Goal: Information Seeking & Learning: Check status

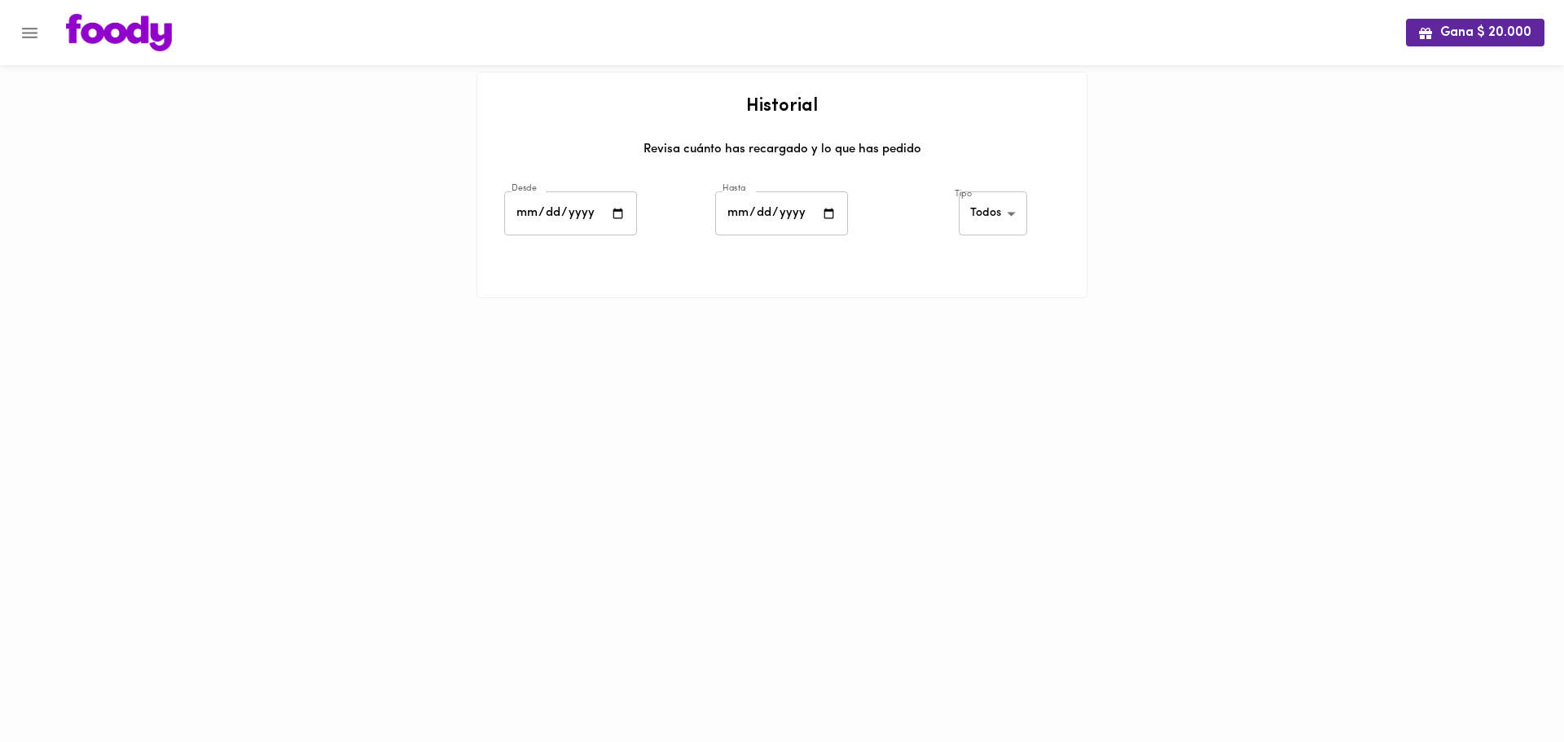
click at [621, 213] on input "date" at bounding box center [570, 213] width 133 height 45
type input "[DATE]"
click at [826, 220] on input "date" at bounding box center [781, 213] width 133 height 45
type input "[DATE]"
click at [987, 212] on body "Gana $ 20.000 Historial Revisa cuánto has recargado y lo que has pedido Desde […" at bounding box center [782, 169] width 1564 height 339
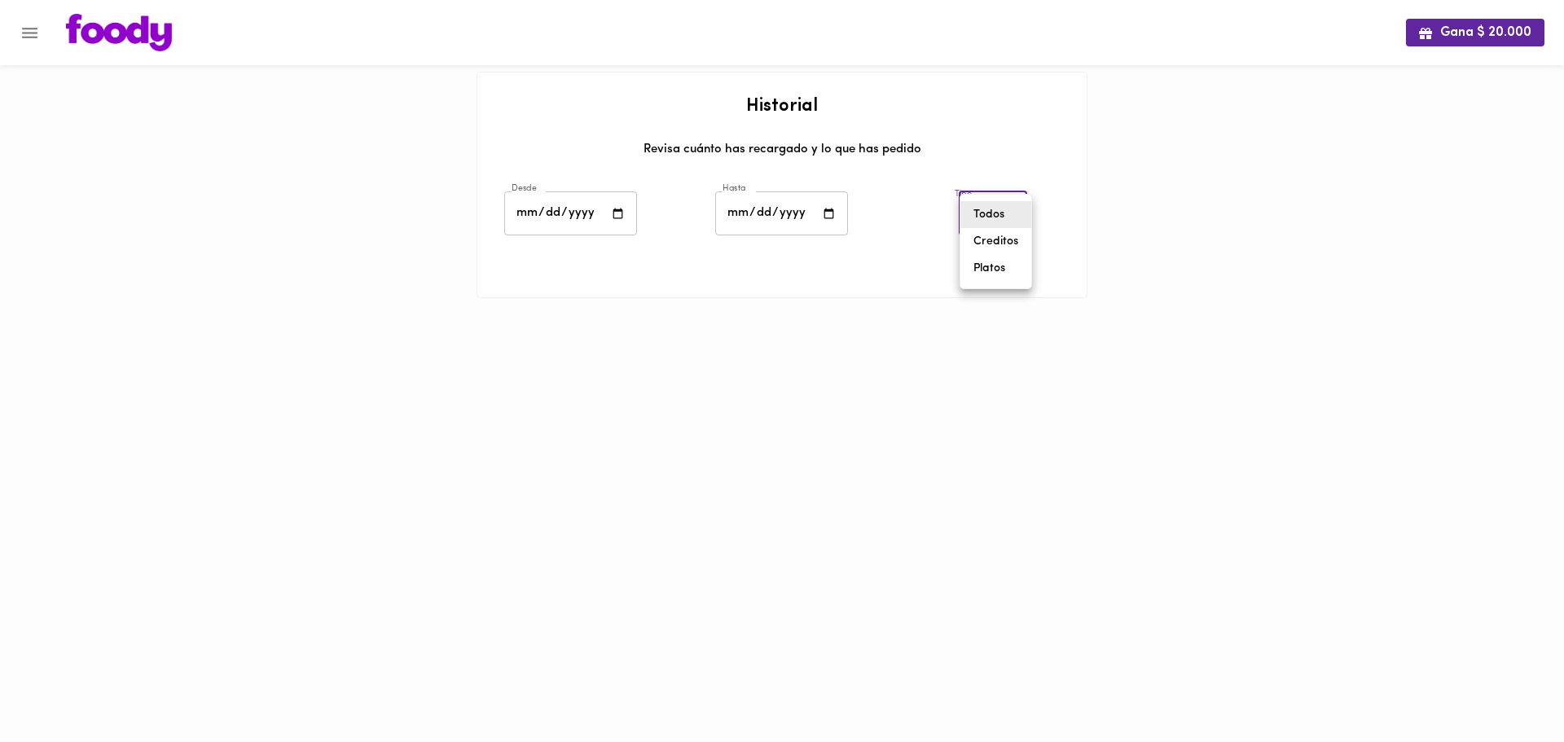
click at [996, 264] on li "Platos" at bounding box center [995, 268] width 71 height 27
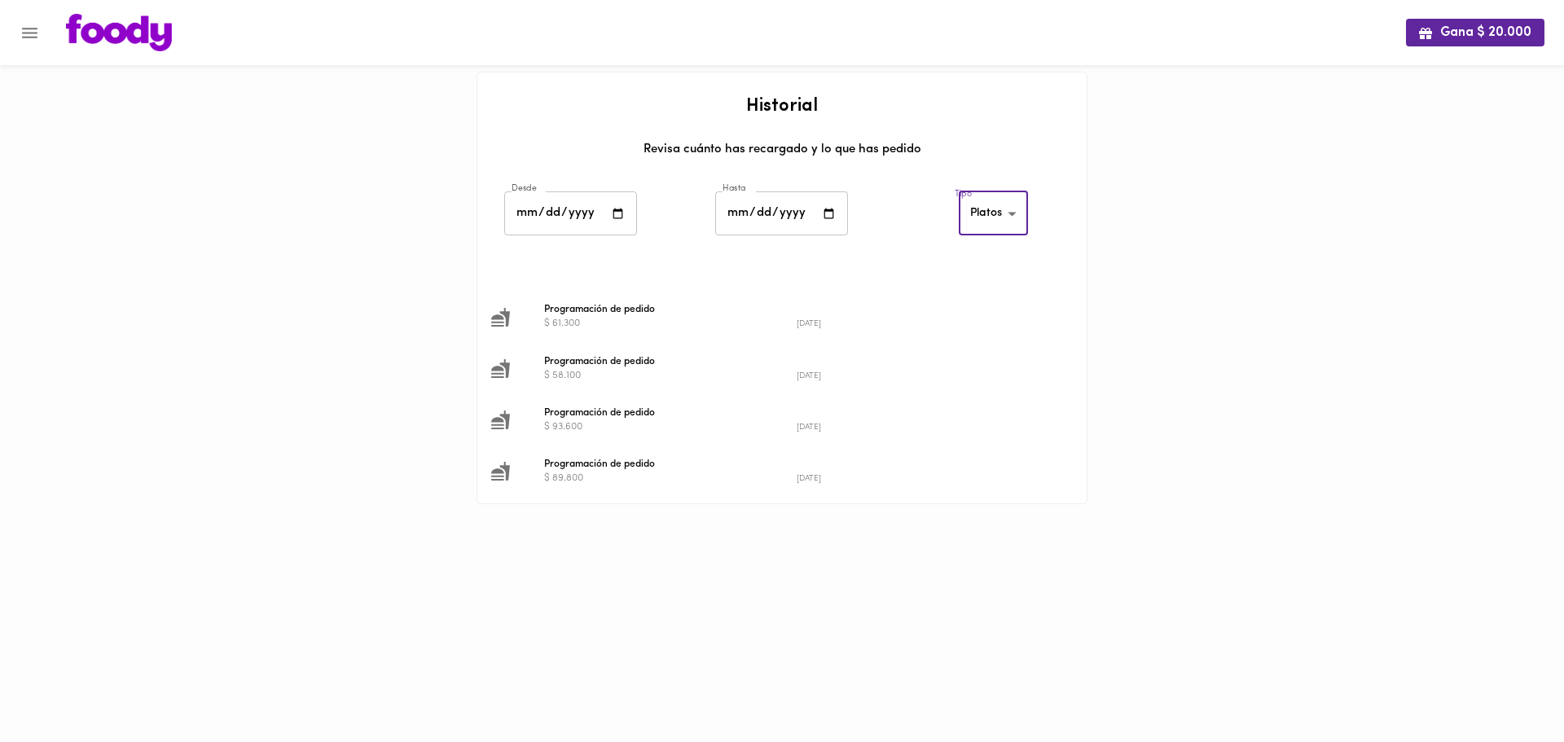
click at [1000, 217] on body "Gana $ 20.000 Historial Revisa cuánto has recargado y lo que has pedido Desde […" at bounding box center [782, 272] width 1564 height 545
click at [996, 156] on li "Todos" at bounding box center [995, 160] width 71 height 27
type input "all"
click at [644, 317] on div "$ 61.300" at bounding box center [670, 324] width 253 height 14
click at [821, 324] on small "[DATE]" at bounding box center [809, 323] width 24 height 9
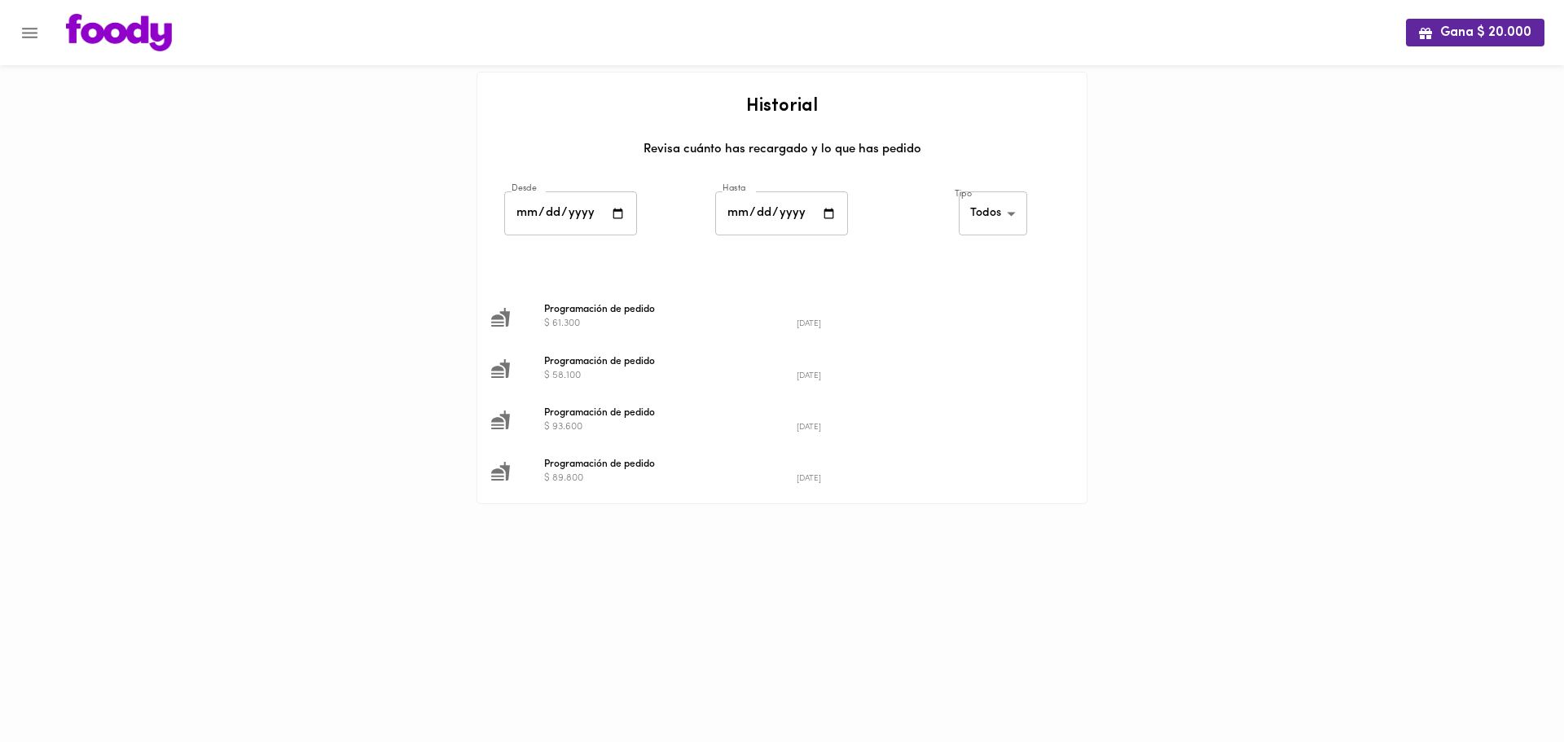
click at [599, 307] on span "Programación de pedido" at bounding box center [796, 309] width 505 height 15
drag, startPoint x: 496, startPoint y: 321, endPoint x: 508, endPoint y: 323, distance: 12.3
click at [496, 322] on icon at bounding box center [500, 317] width 20 height 20
drag, startPoint x: 643, startPoint y: 318, endPoint x: 711, endPoint y: 321, distance: 68.5
click at [644, 318] on div "$ 61.300" at bounding box center [670, 324] width 253 height 14
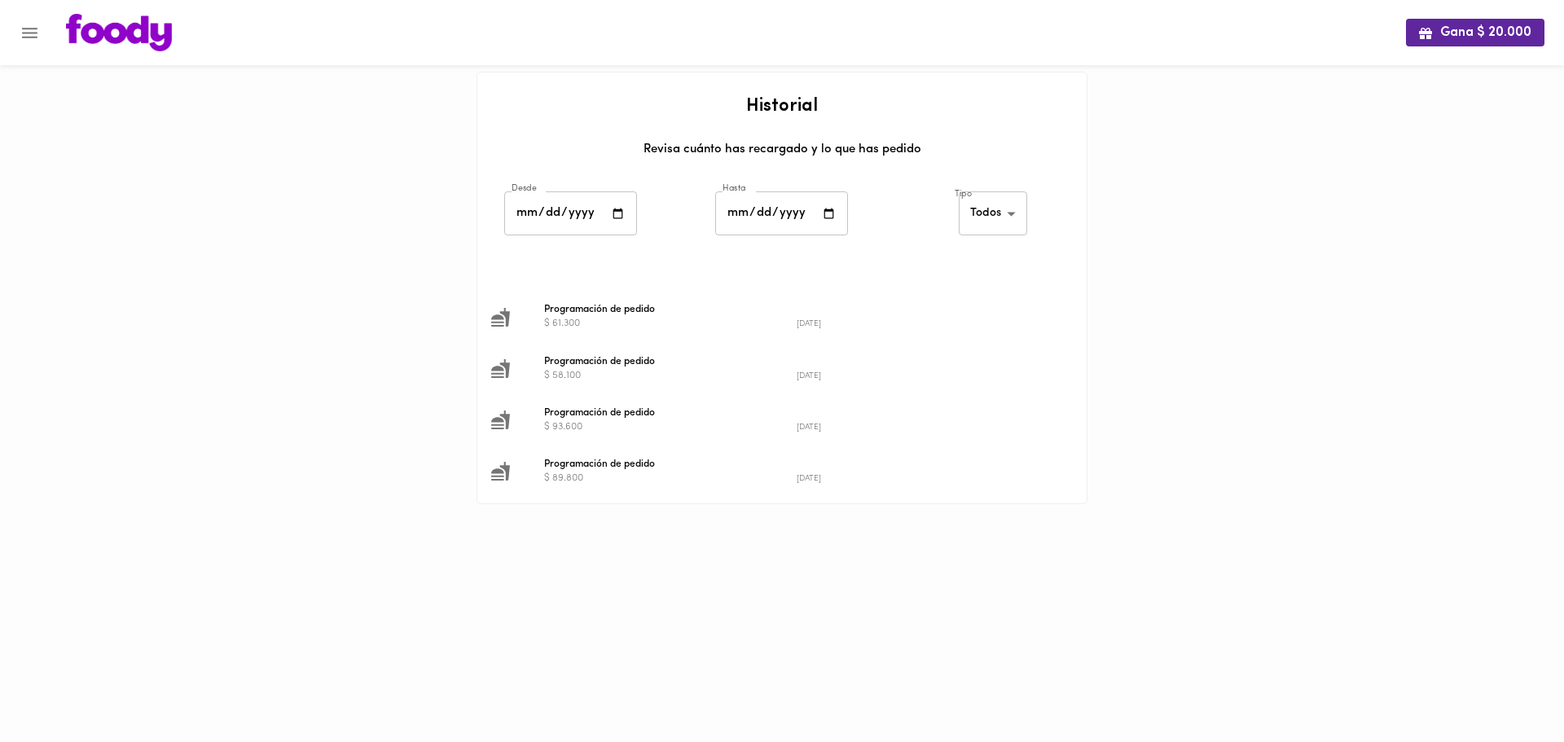
click at [811, 324] on small "[DATE]" at bounding box center [809, 323] width 24 height 9
drag, startPoint x: 811, startPoint y: 324, endPoint x: 480, endPoint y: 226, distance: 344.9
click at [778, 317] on p "$ 61.300 [DATE]" at bounding box center [796, 317] width 505 height 0
click at [34, 29] on icon "Menu" at bounding box center [30, 33] width 20 height 20
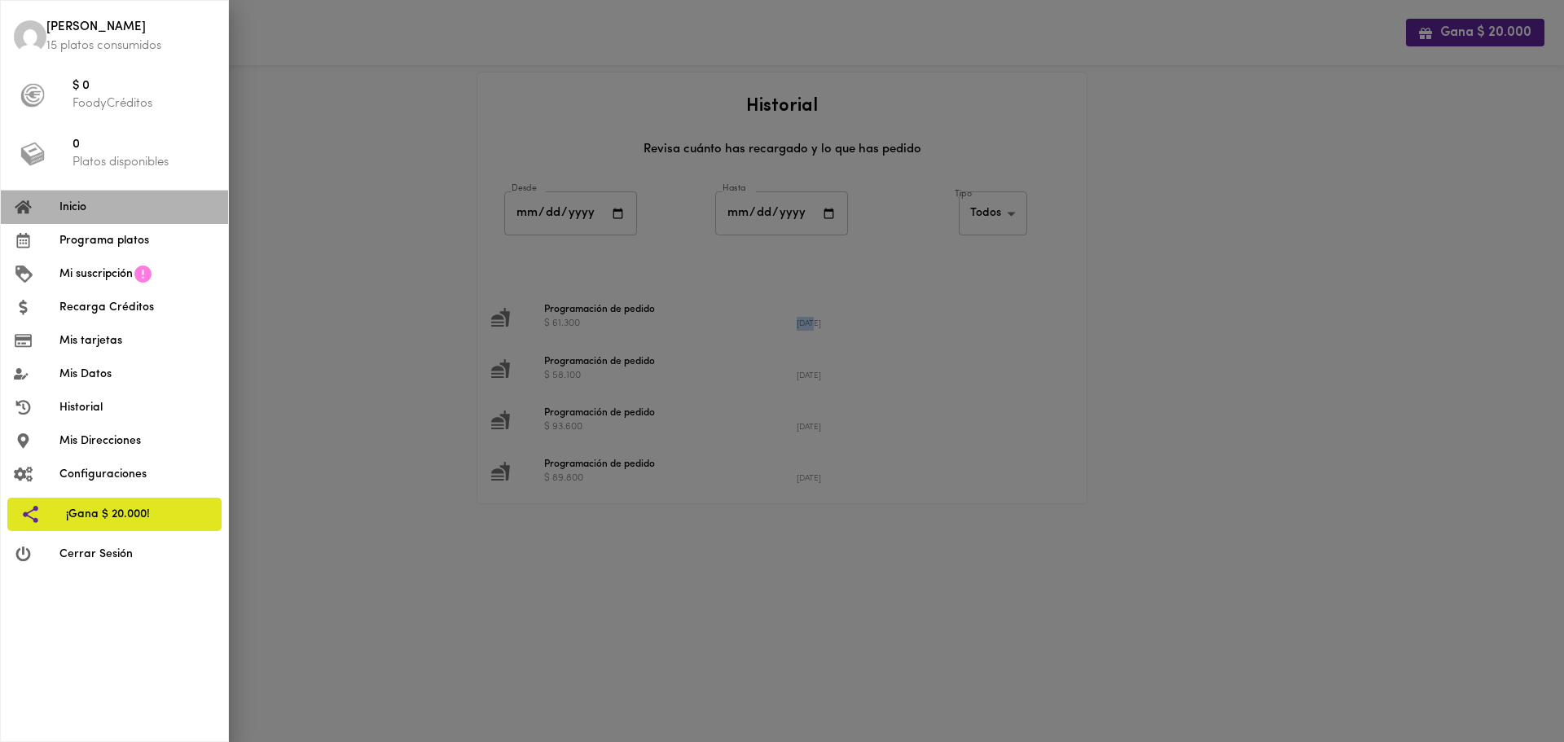
click at [75, 210] on span "Inicio" at bounding box center [137, 207] width 156 height 17
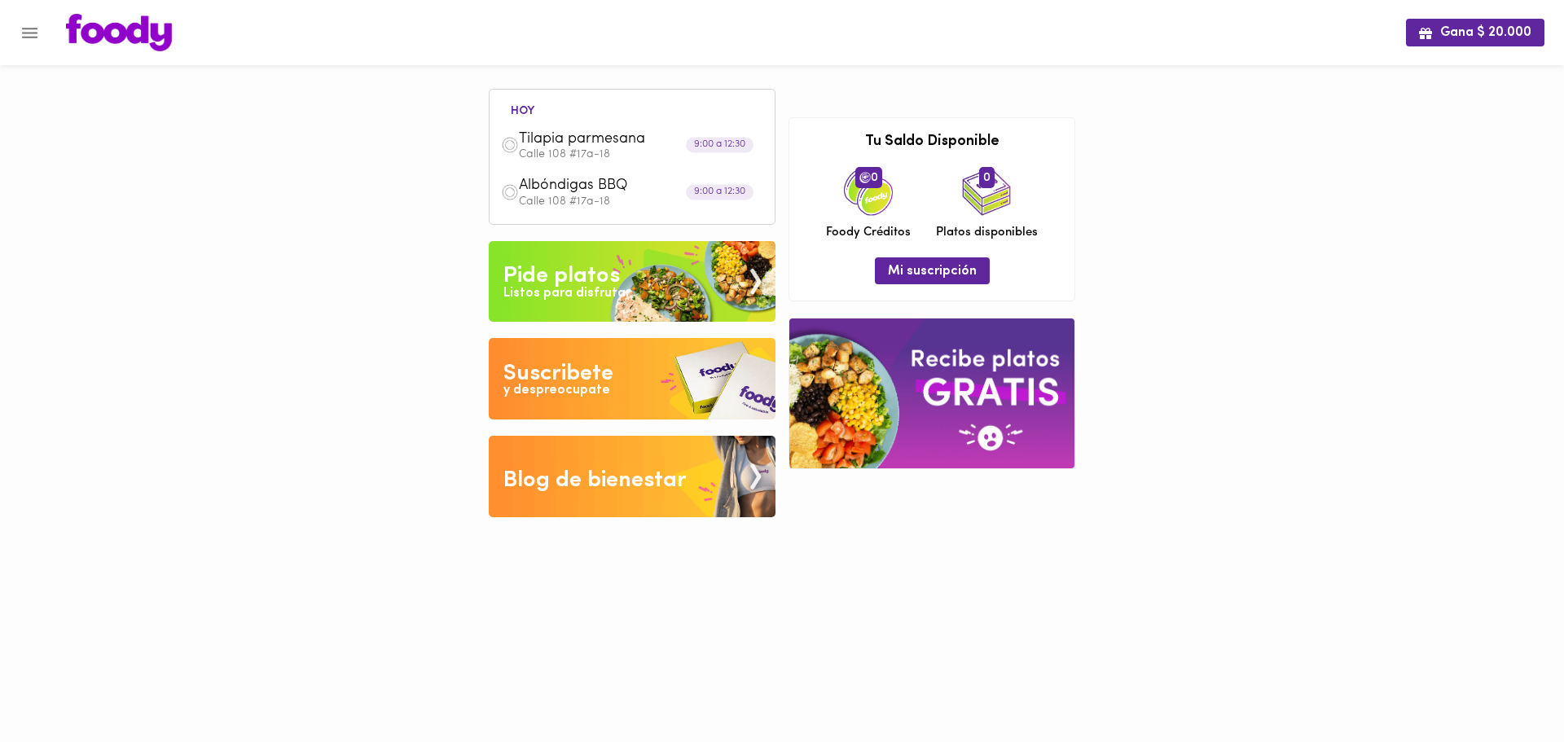
drag, startPoint x: 1238, startPoint y: 206, endPoint x: 1086, endPoint y: 157, distance: 160.0
click at [1204, 130] on div "Gana $ 20.000 [DATE] Tilapia parmesana Calle 108 #17a-18 9:00 a 12:30 Albóndiga…" at bounding box center [782, 271] width 1564 height 542
click at [921, 265] on span "Mi suscripción" at bounding box center [932, 271] width 89 height 15
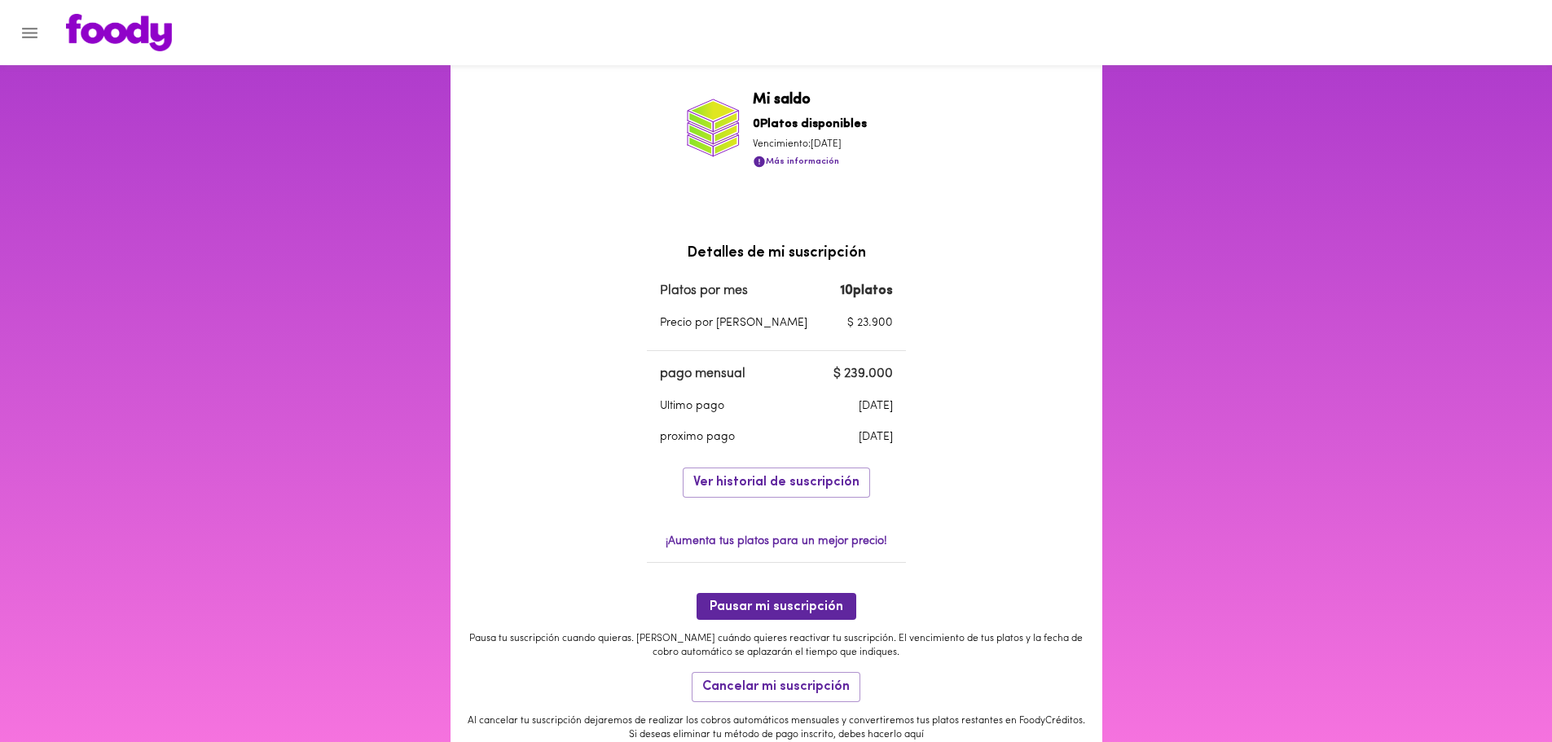
scroll to position [407, 0]
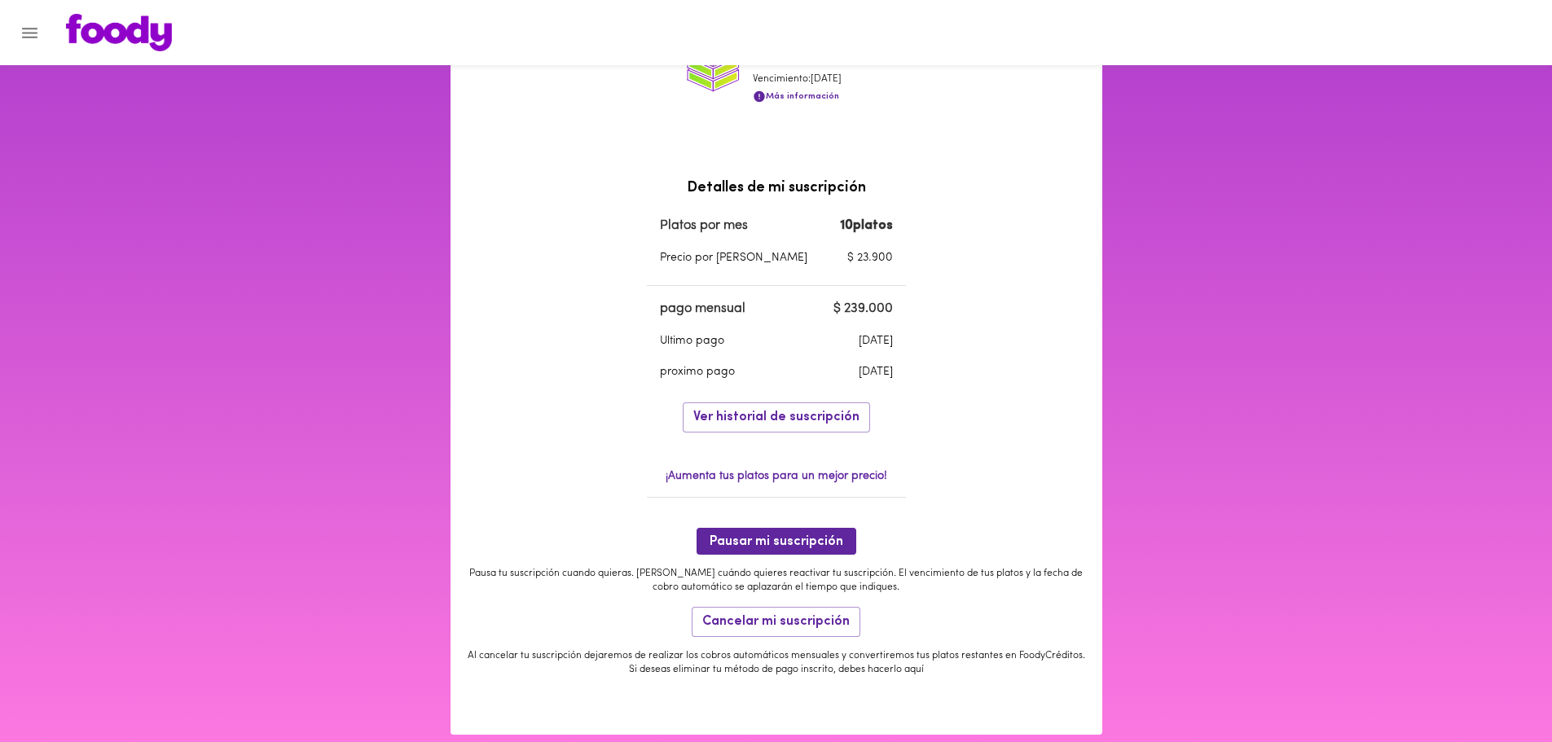
drag, startPoint x: 985, startPoint y: 377, endPoint x: 908, endPoint y: 442, distance: 100.6
click at [908, 442] on div "Mi suscripción Estado de suscripción Activa . Haz consumido todos tus platos an…" at bounding box center [777, 208] width 652 height 1053
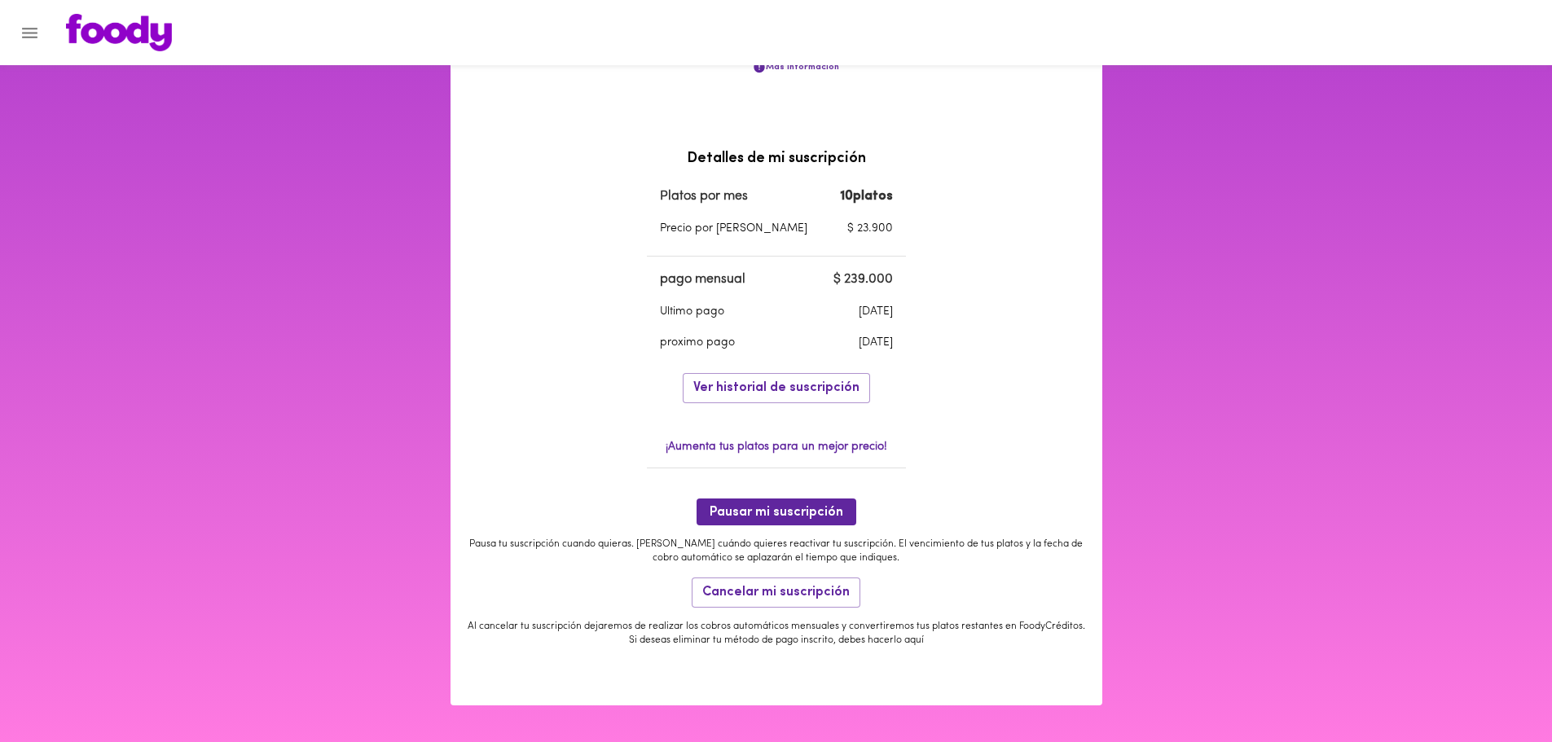
scroll to position [0, 0]
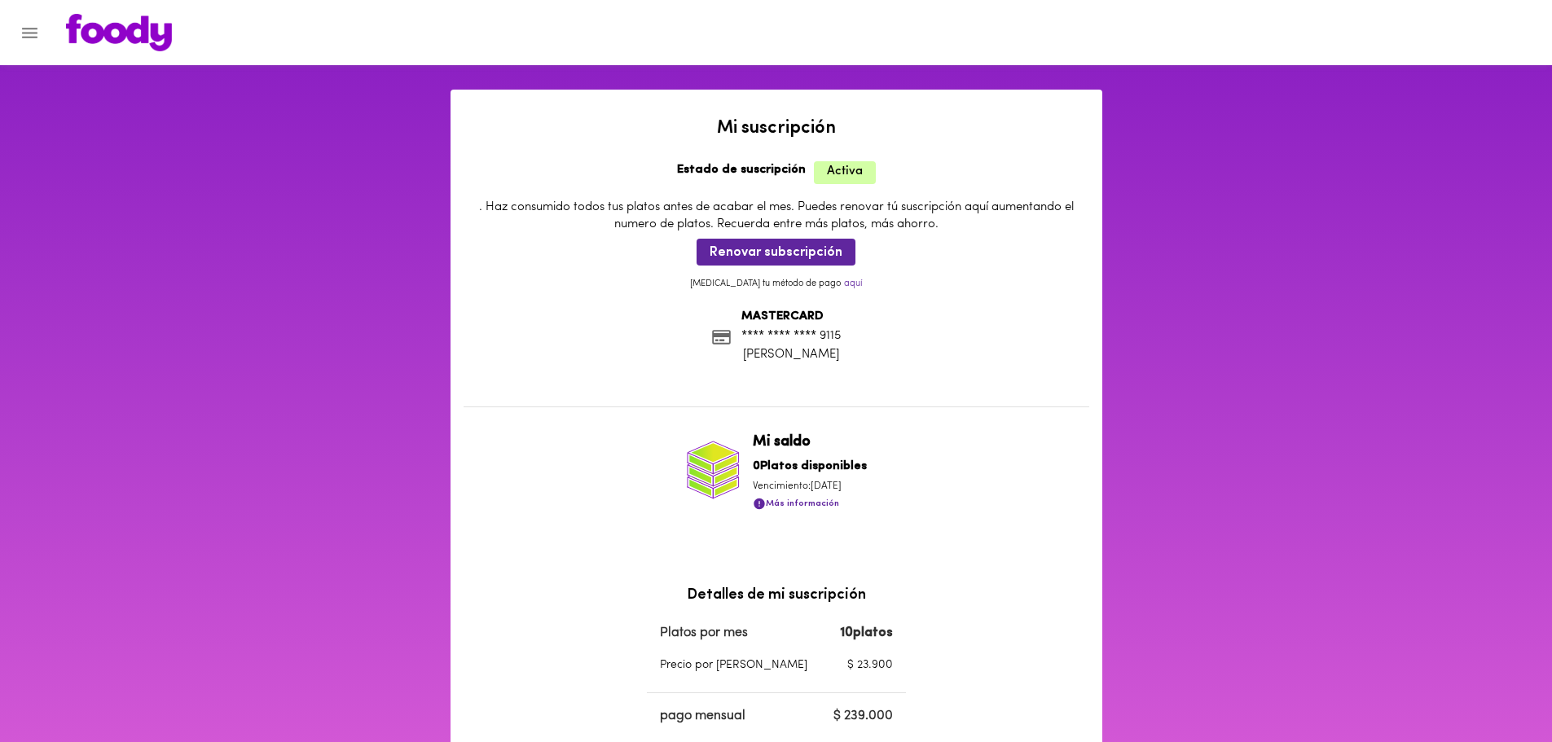
drag, startPoint x: 1011, startPoint y: 339, endPoint x: 930, endPoint y: 221, distance: 143.5
click at [930, 221] on p ". Haz consumido todos tus platos antes de acabar el mes. Puedes renovar tú susc…" at bounding box center [777, 216] width 626 height 35
